Goal: Information Seeking & Learning: Learn about a topic

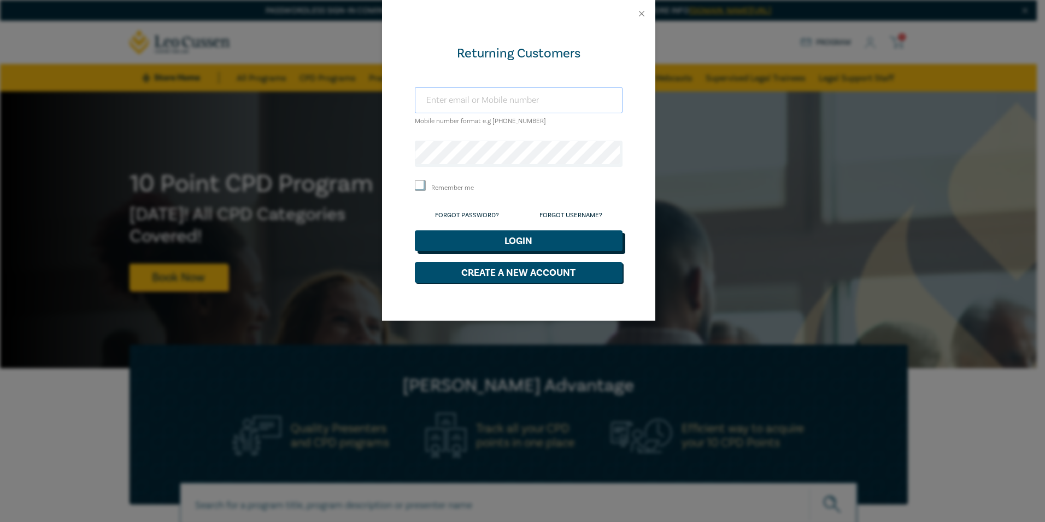
type input "[EMAIL_ADDRESS][DOMAIN_NAME]"
click at [532, 239] on button "Login" at bounding box center [519, 240] width 208 height 21
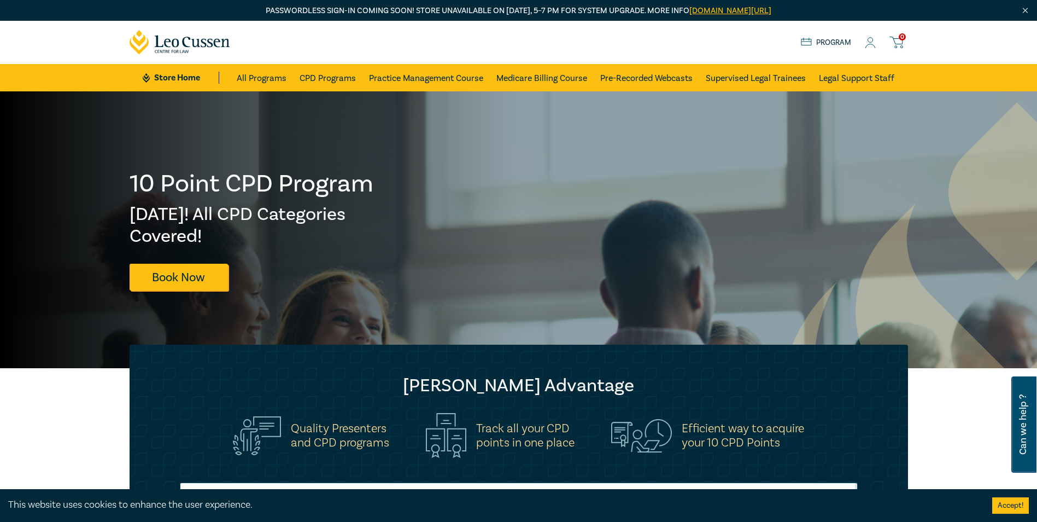
click at [871, 42] on icon at bounding box center [870, 42] width 11 height 11
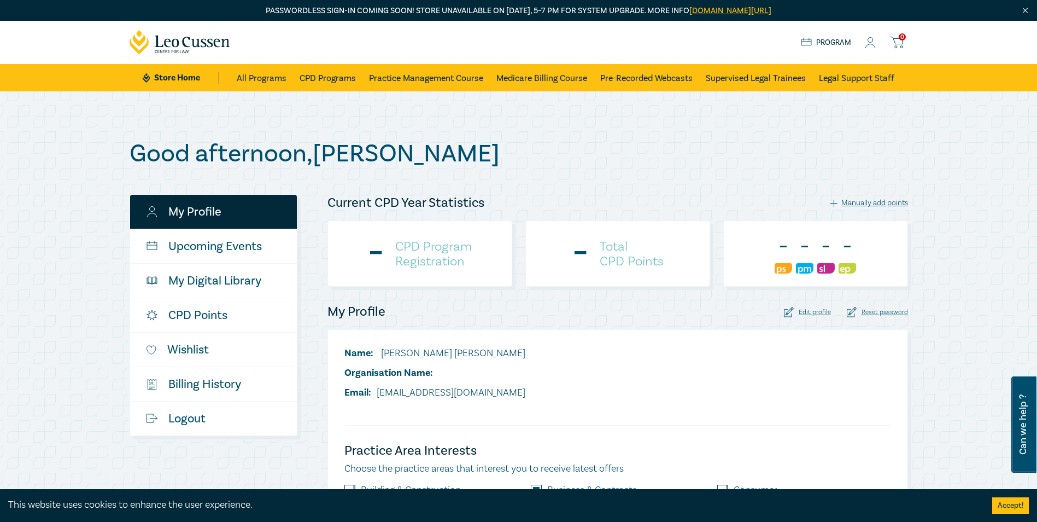
checkbox input "true"
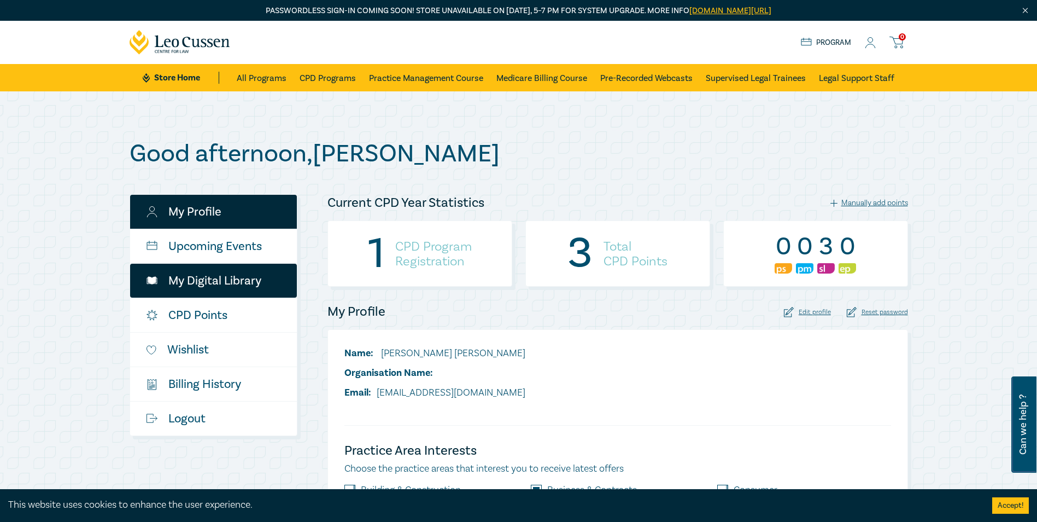
click at [212, 284] on link "My Digital Library" at bounding box center [213, 281] width 167 height 34
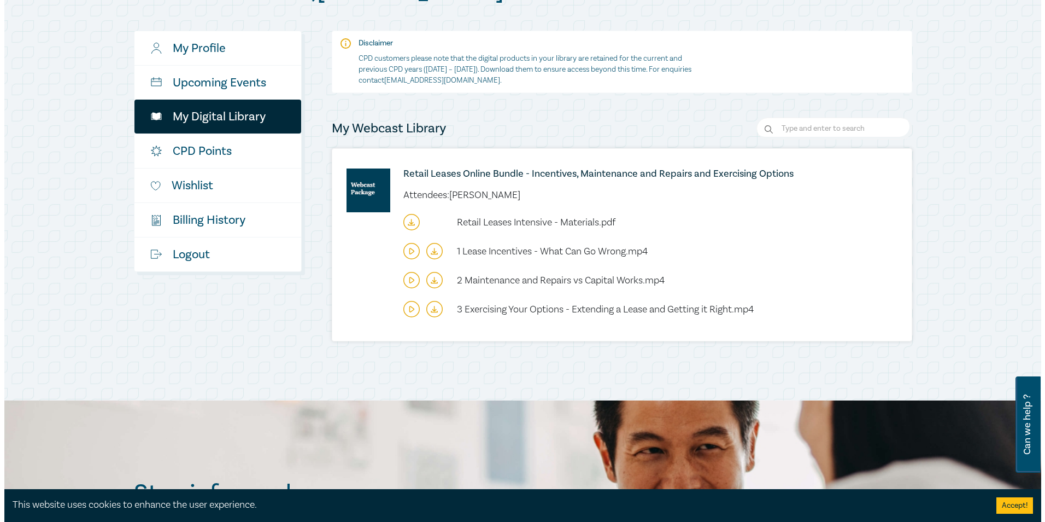
scroll to position [164, 0]
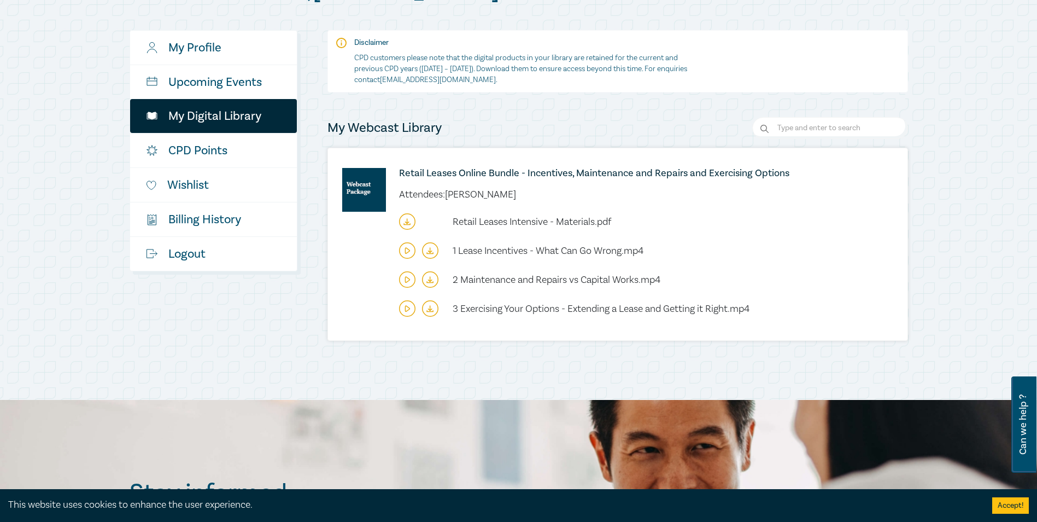
click at [408, 308] on icon at bounding box center [407, 308] width 16 height 16
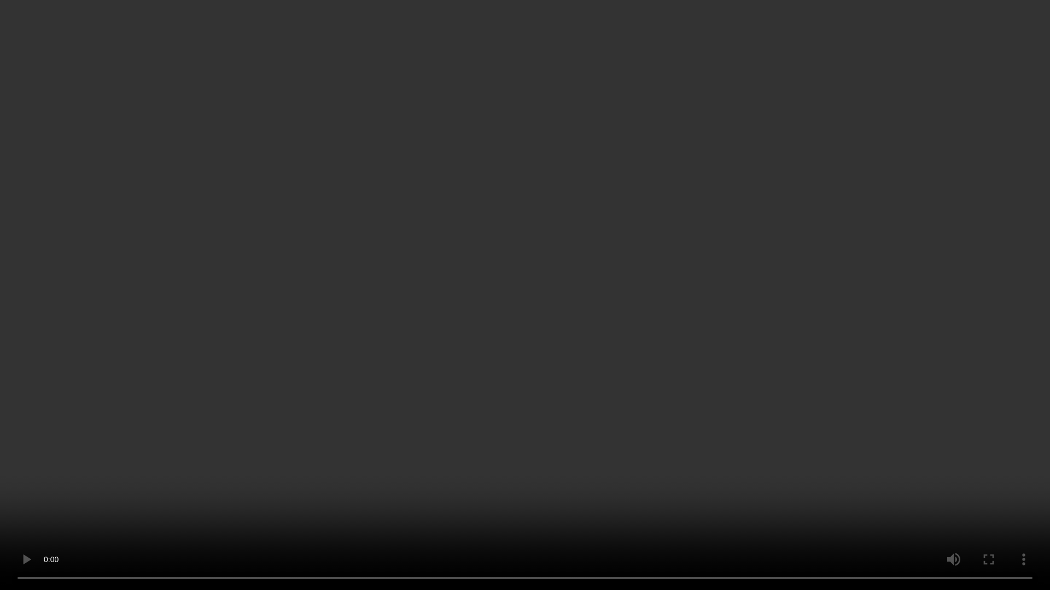
click at [629, 288] on video at bounding box center [525, 295] width 1050 height 590
